Goal: Task Accomplishment & Management: Complete application form

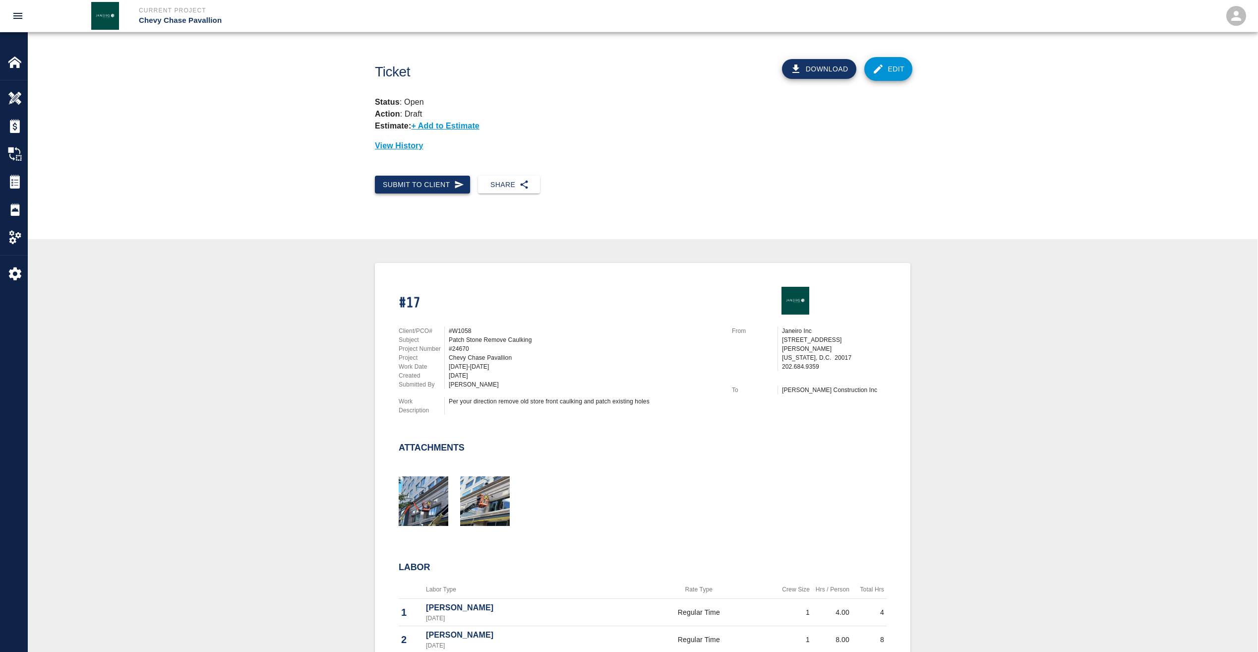
click at [407, 186] on button "Submit to Client" at bounding box center [422, 185] width 95 height 18
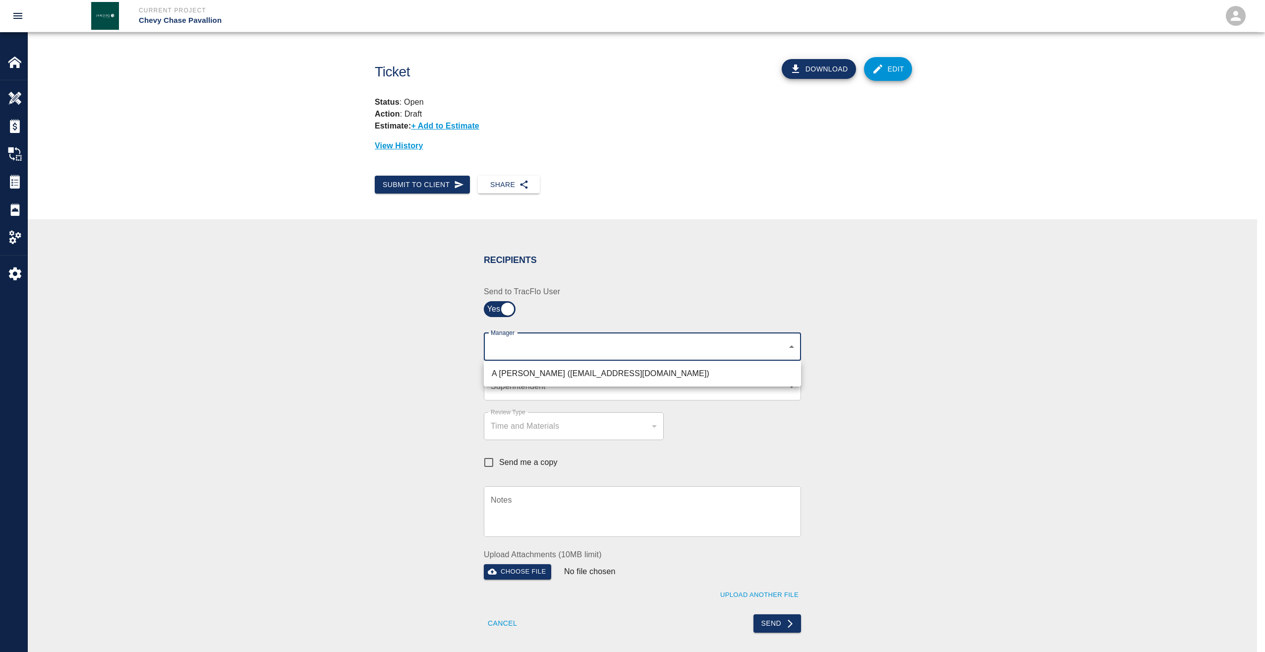
click at [504, 348] on body "Current Project Chevy Chase Pavallion Home Chevy Chase Pavallion Overview Estim…" at bounding box center [632, 326] width 1265 height 652
click at [507, 372] on li "A [PERSON_NAME] ([EMAIL_ADDRESS][DOMAIN_NAME])" at bounding box center [642, 373] width 317 height 18
type input "9bffa239-15ce-4edf-bf52-fac04538929a"
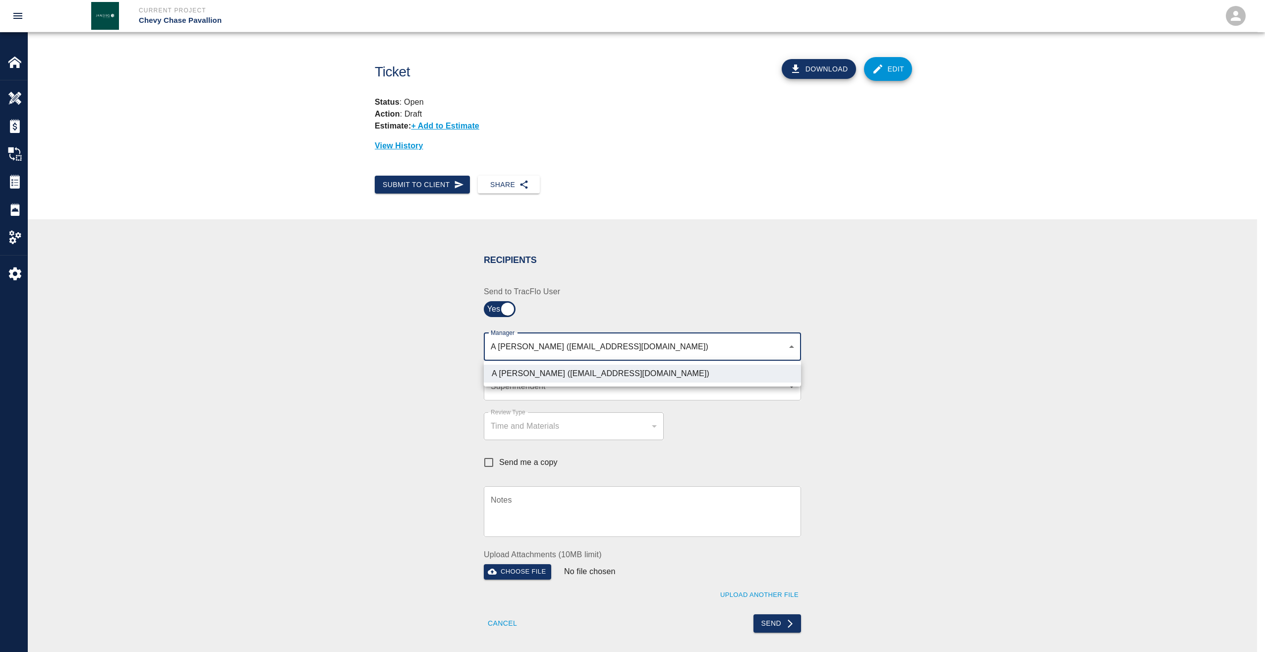
click at [513, 389] on div at bounding box center [632, 326] width 1265 height 652
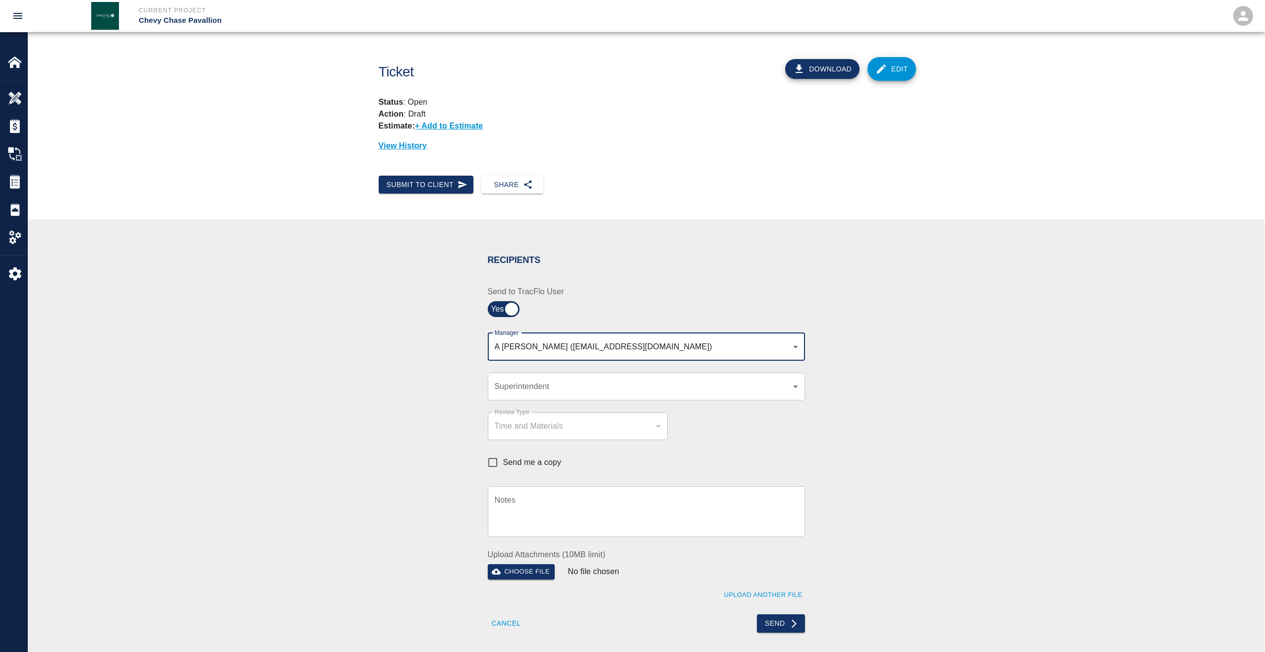
click at [513, 389] on body "Current Project Chevy Chase Pavallion Home Chevy Chase Pavallion Overview Estim…" at bounding box center [632, 326] width 1265 height 652
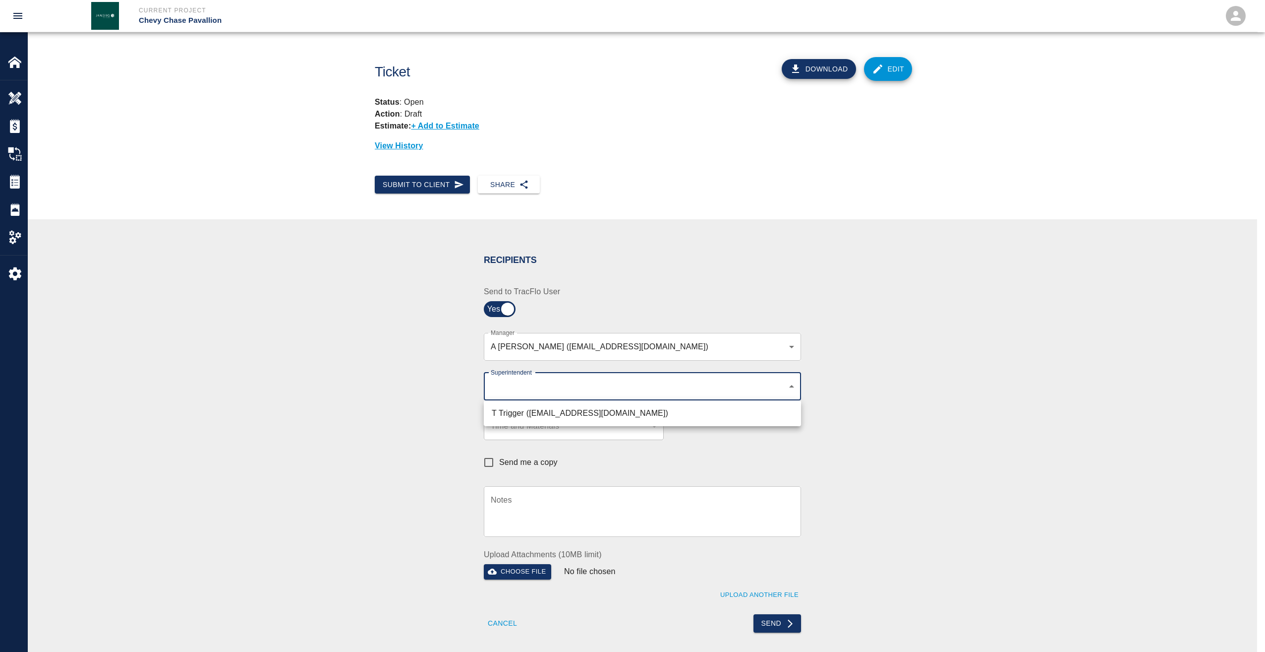
click at [516, 412] on li "T Trigger ([EMAIL_ADDRESS][DOMAIN_NAME])" at bounding box center [642, 413] width 317 height 18
type input "b74f133e-1e2f-49a5-b092-b475d5c6f6c3"
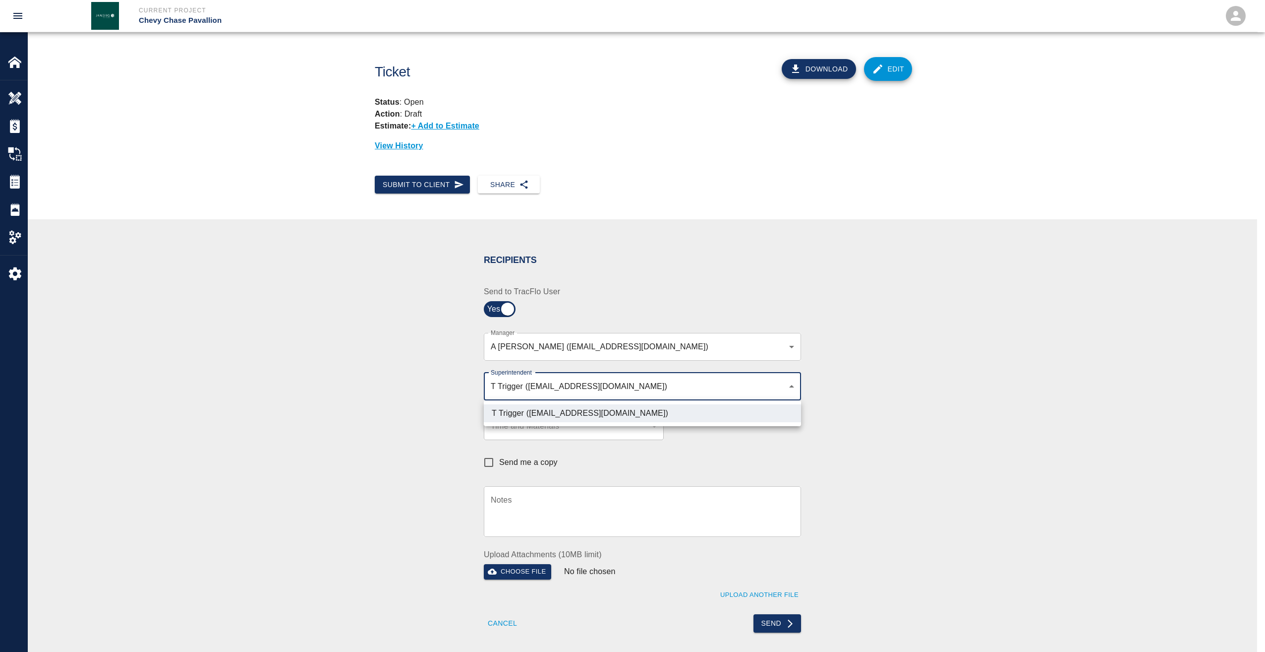
click at [776, 621] on div at bounding box center [632, 326] width 1265 height 652
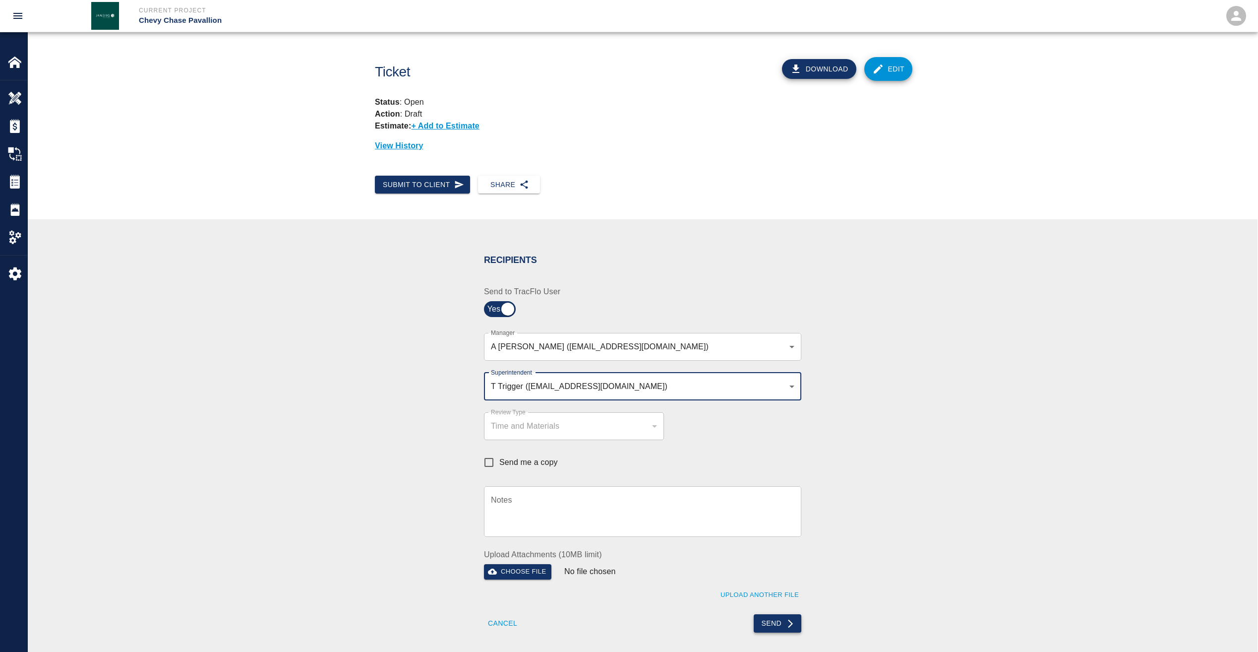
click at [775, 621] on button "Send" at bounding box center [778, 623] width 48 height 18
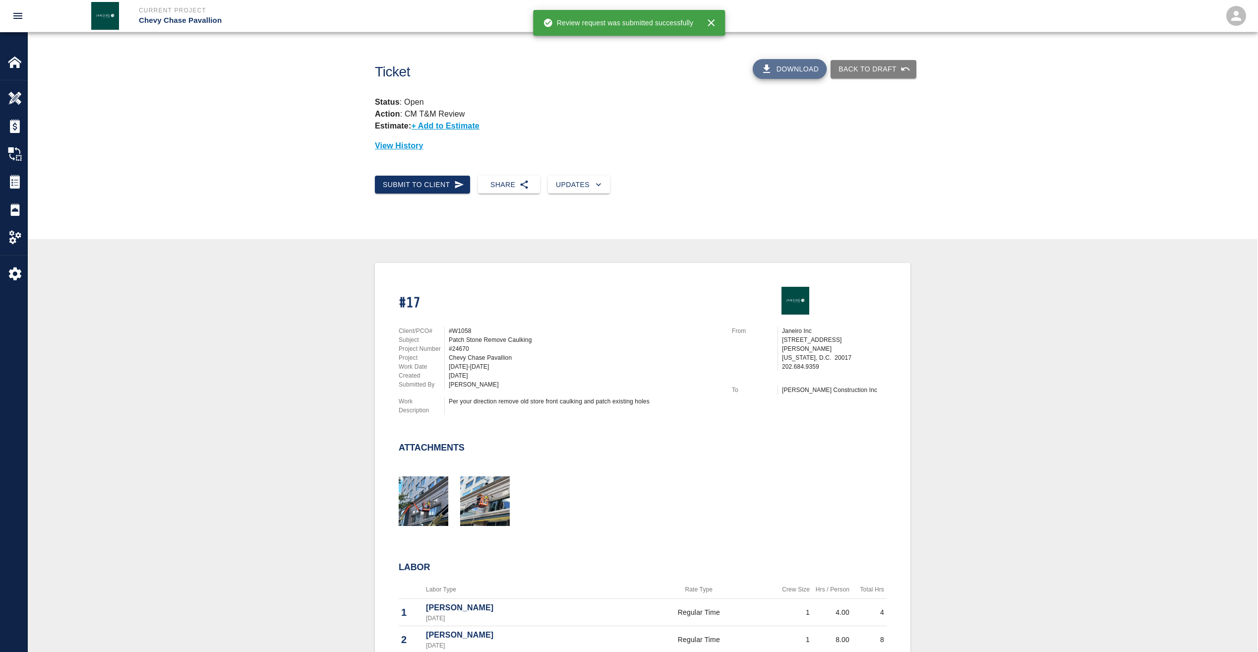
click at [794, 72] on button "Download" at bounding box center [790, 69] width 74 height 20
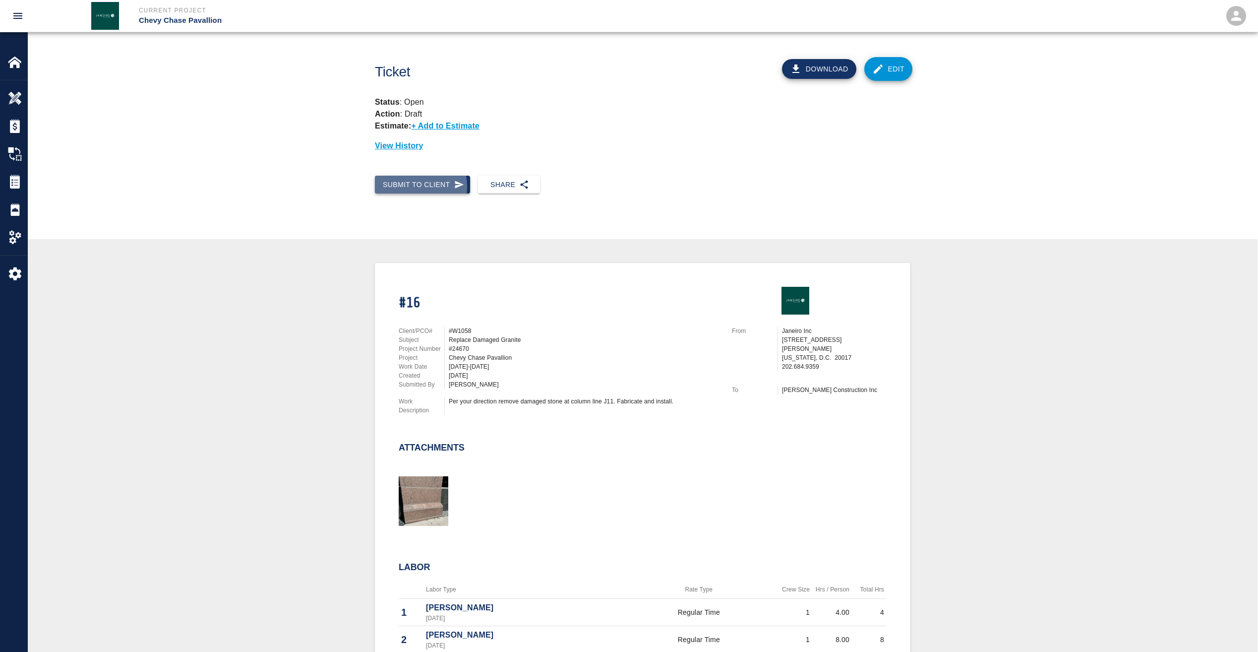
click at [413, 186] on button "Submit to Client" at bounding box center [422, 185] width 95 height 18
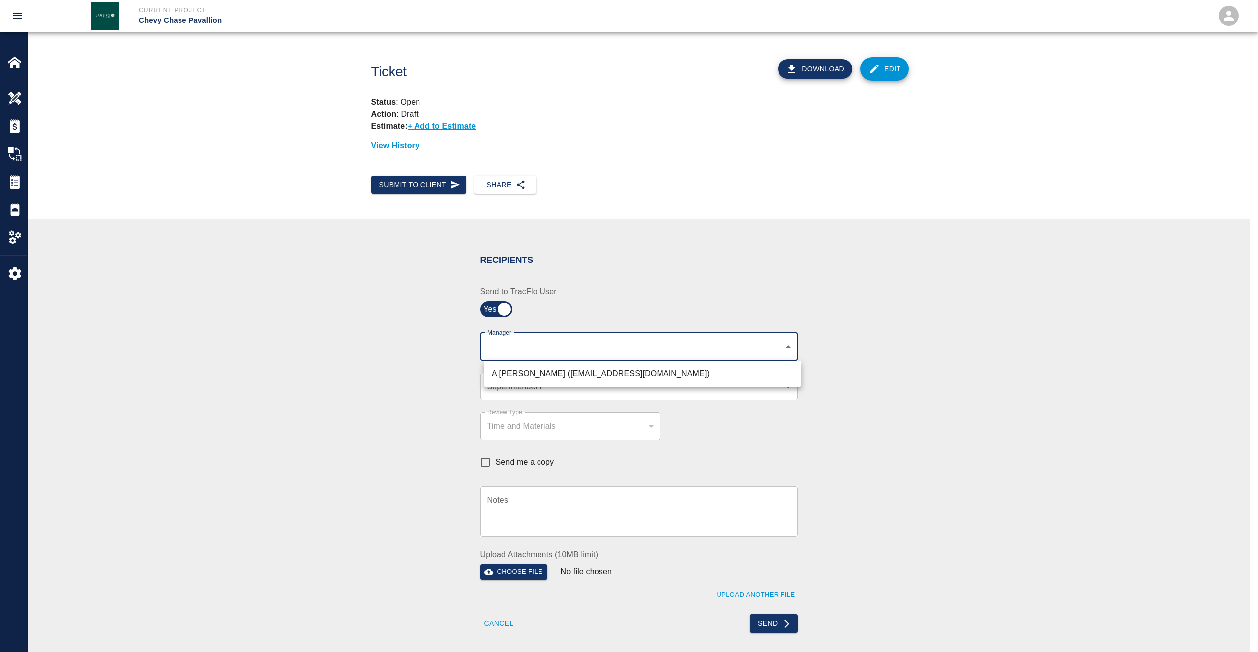
click at [502, 347] on body "Current Project Chevy Chase Pavallion Home Chevy Chase Pavallion Overview Estim…" at bounding box center [629, 326] width 1258 height 652
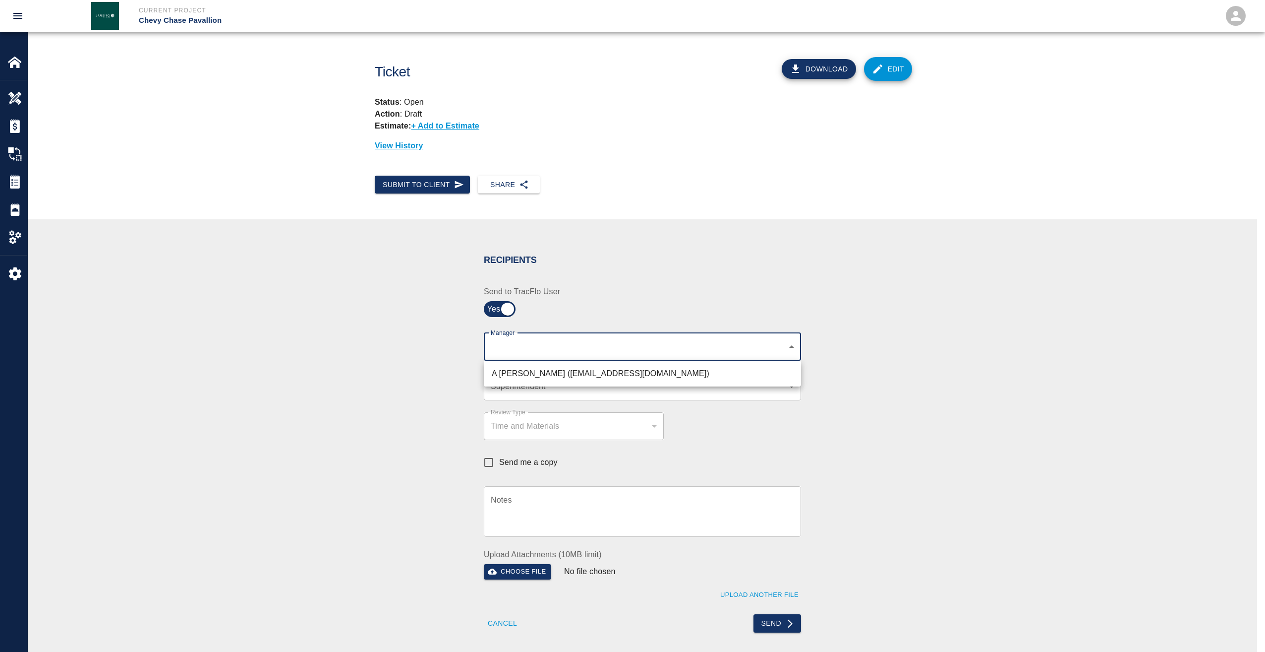
click at [517, 371] on li "A [PERSON_NAME] ([EMAIL_ADDRESS][DOMAIN_NAME])" at bounding box center [642, 373] width 317 height 18
type input "9bffa239-15ce-4edf-bf52-fac04538929a"
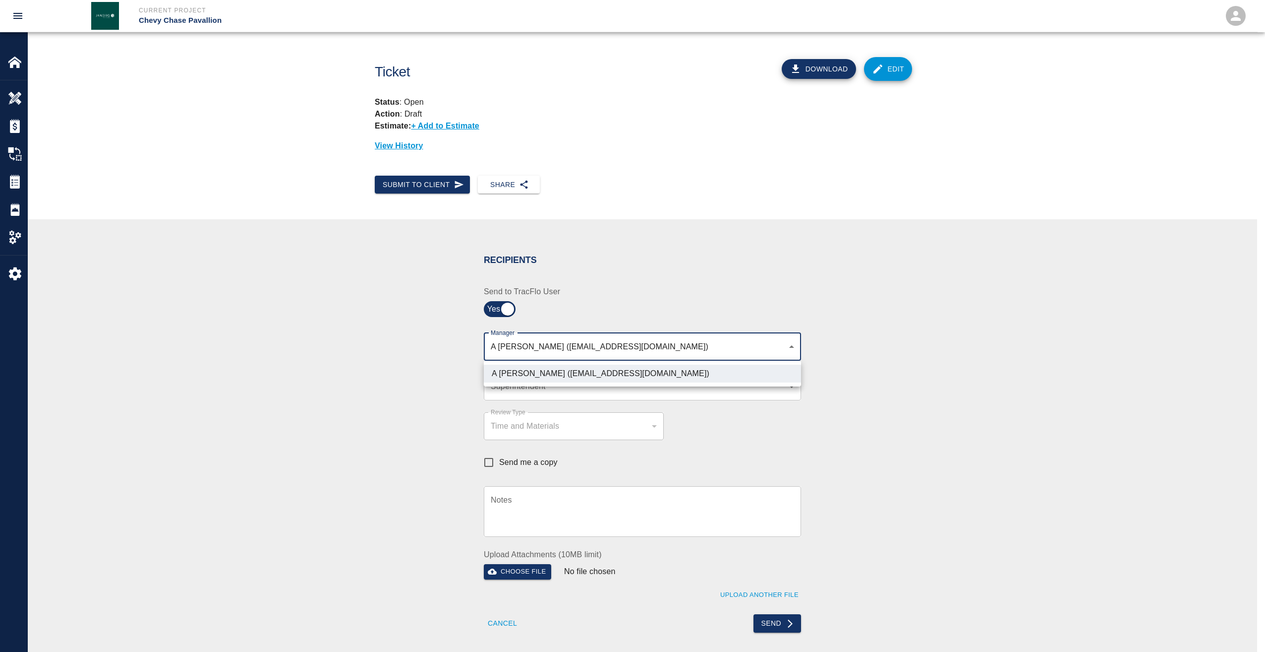
click at [514, 388] on div at bounding box center [632, 326] width 1265 height 652
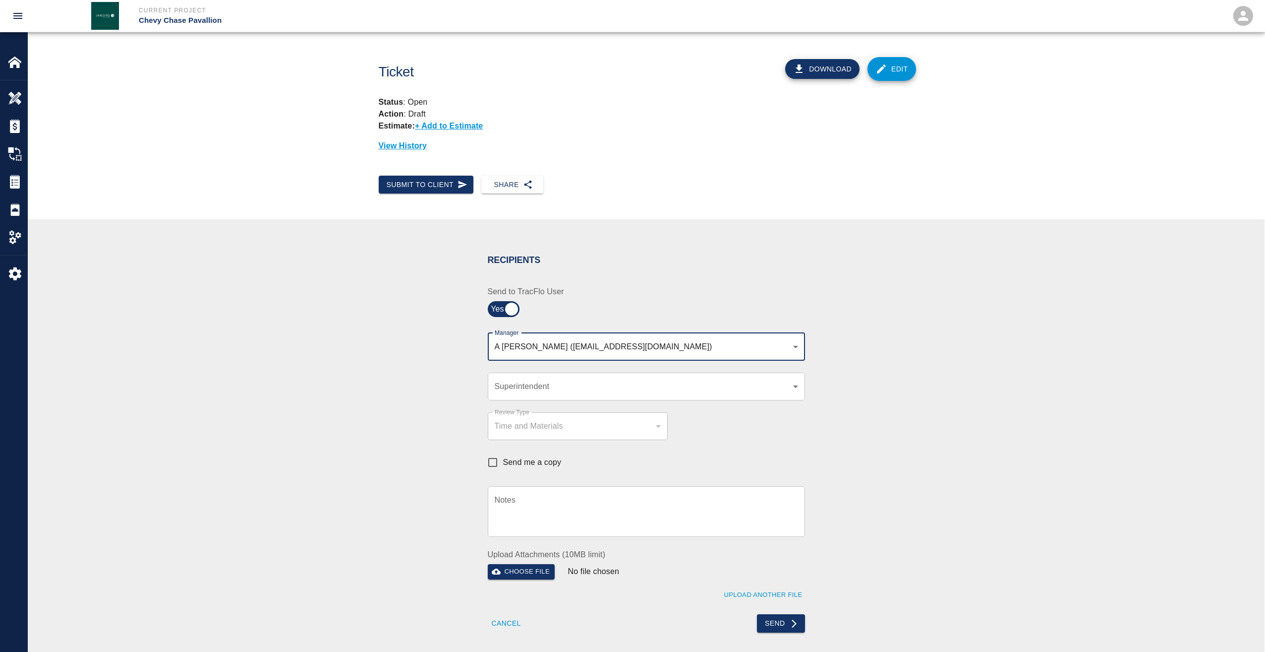
click at [514, 388] on body "Current Project Chevy Chase Pavallion Home Chevy Chase Pavallion Overview Estim…" at bounding box center [632, 326] width 1265 height 652
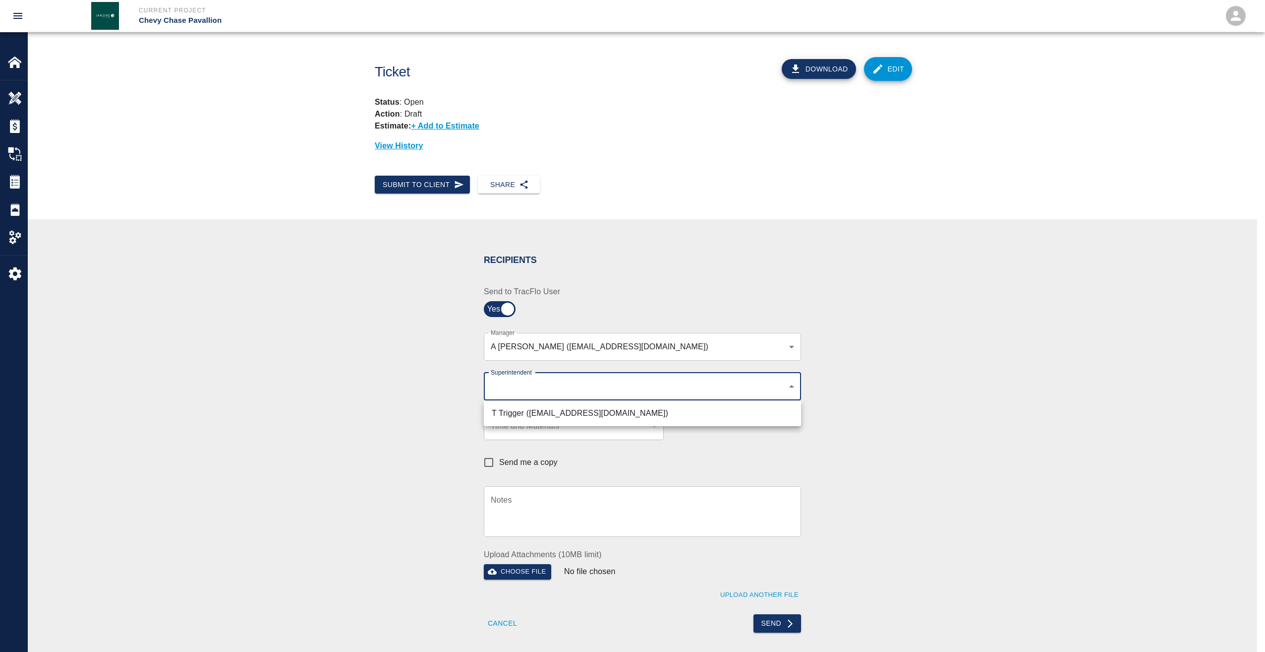
click at [516, 409] on li "T Trigger ([EMAIL_ADDRESS][DOMAIN_NAME])" at bounding box center [642, 413] width 317 height 18
type input "b74f133e-1e2f-49a5-b092-b475d5c6f6c3"
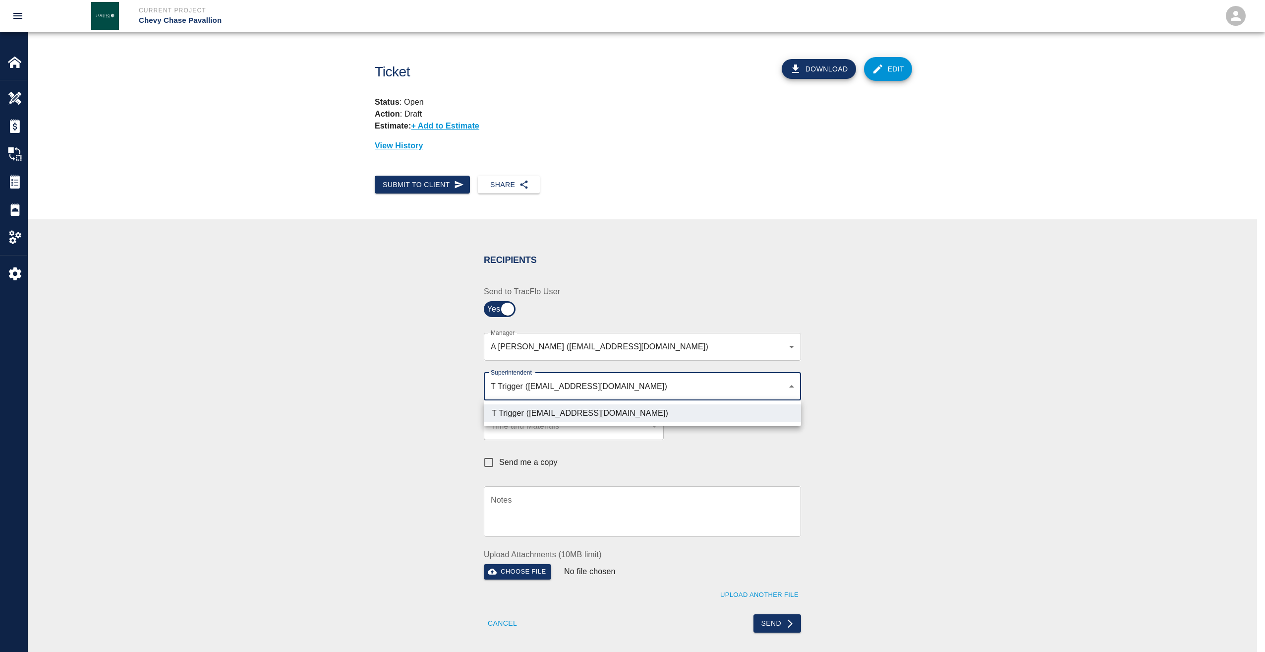
click at [368, 365] on div at bounding box center [632, 326] width 1265 height 652
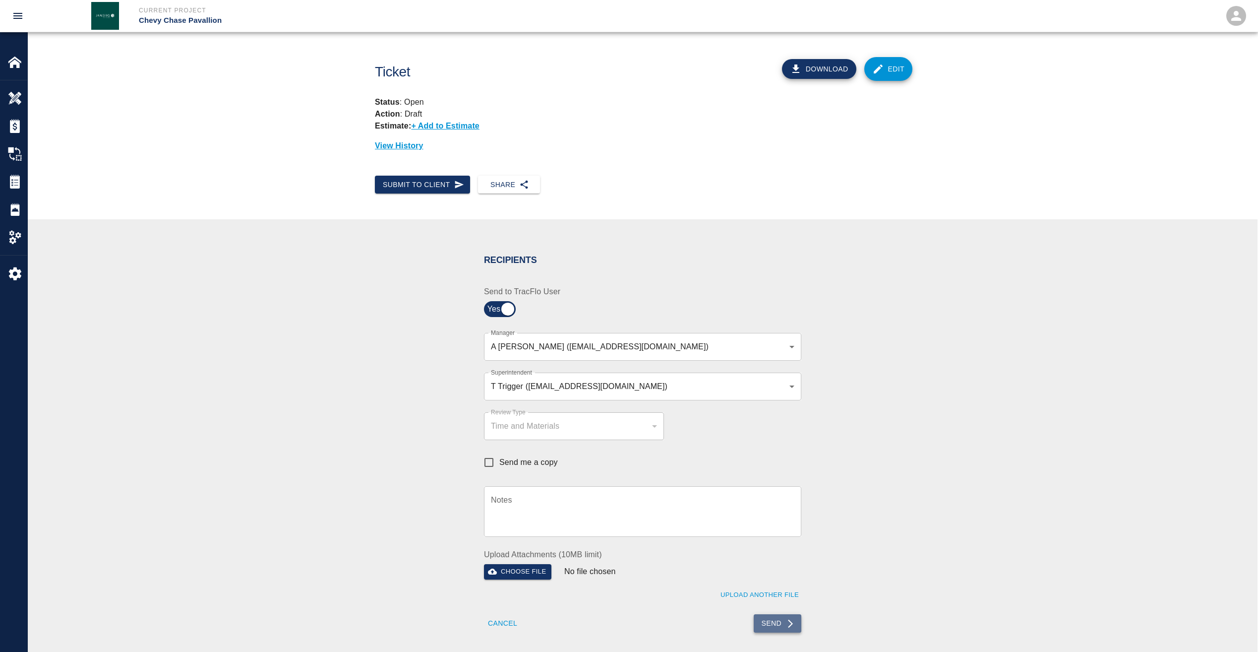
click at [781, 617] on button "Send" at bounding box center [778, 623] width 48 height 18
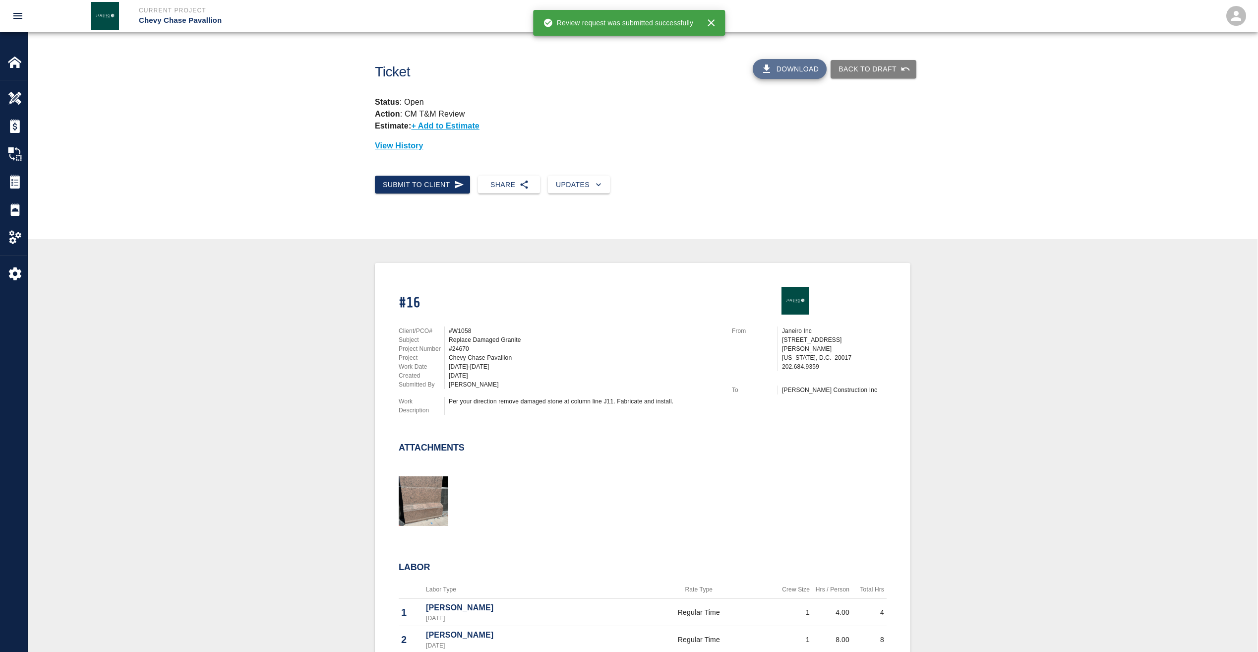
click at [796, 64] on button "Download" at bounding box center [790, 69] width 74 height 20
